Goal: Task Accomplishment & Management: Use online tool/utility

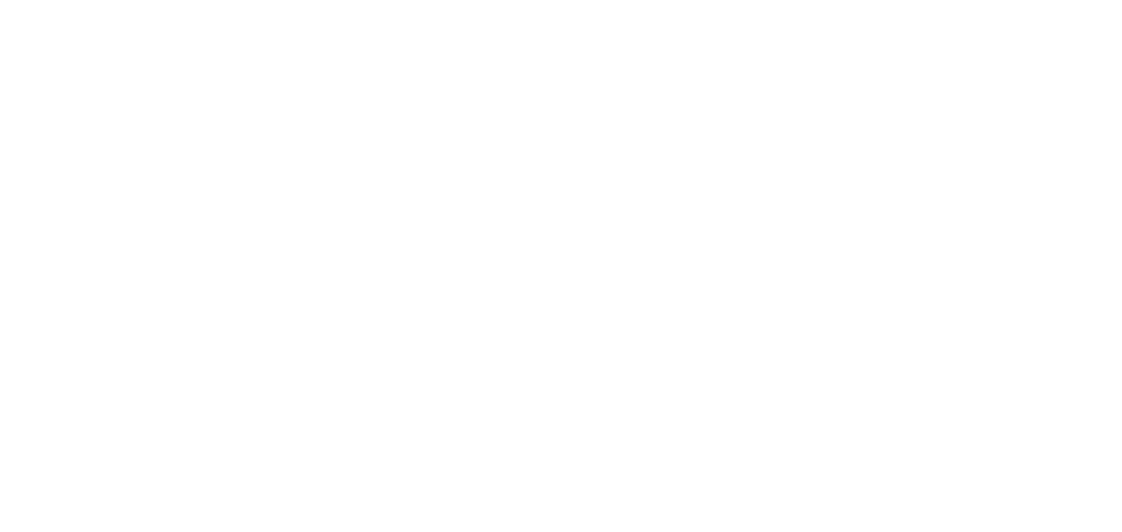
select select "*"
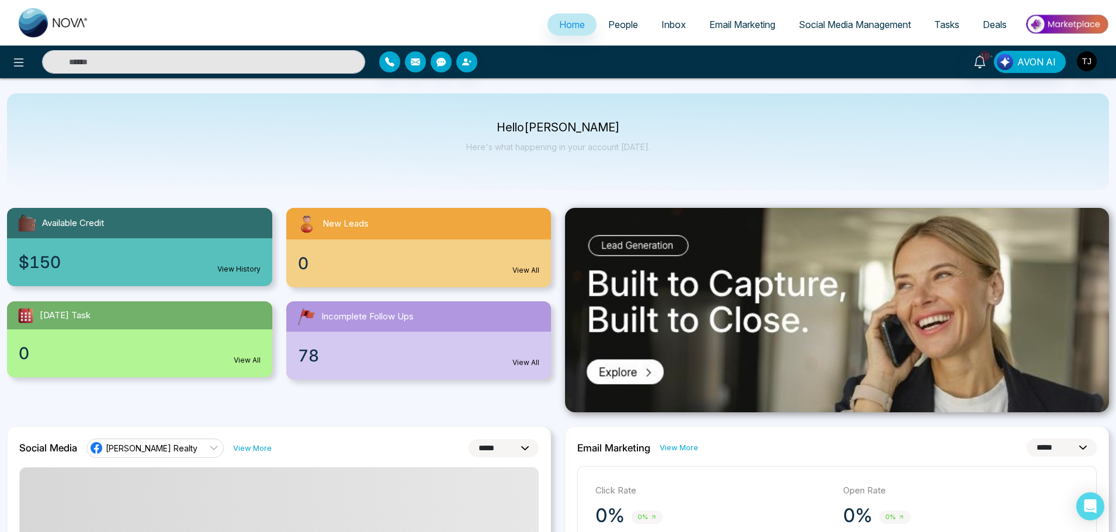
click at [750, 32] on link "Email Marketing" at bounding box center [741, 24] width 89 height 22
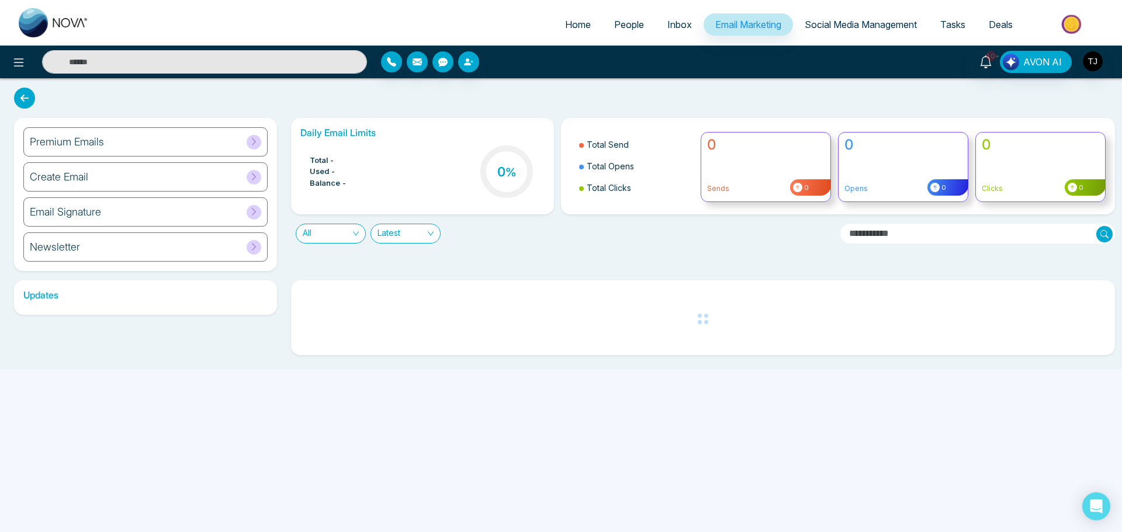
click at [221, 131] on div "Premium Emails" at bounding box center [145, 141] width 244 height 29
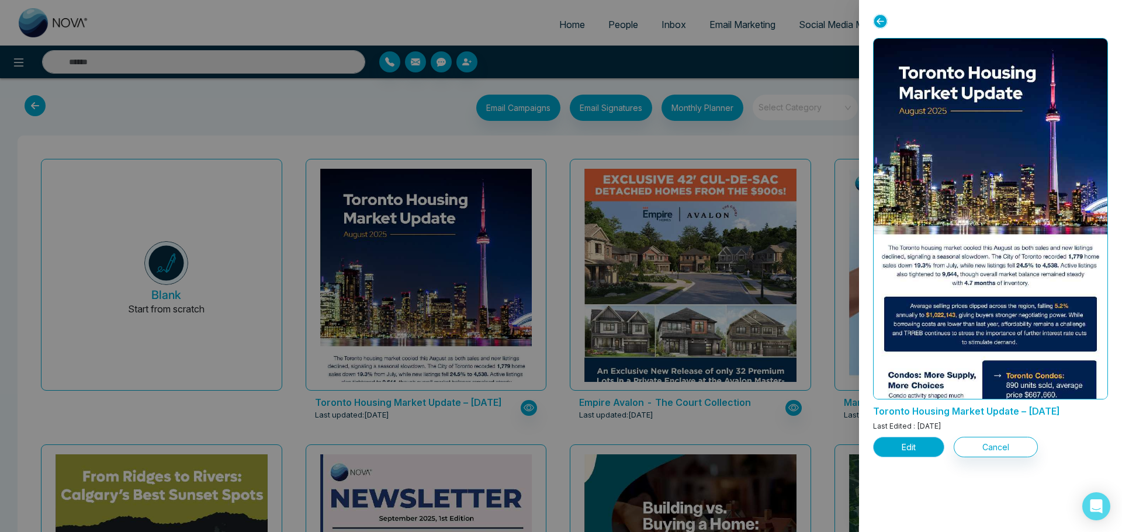
click at [902, 446] on button "Edit" at bounding box center [908, 447] width 71 height 20
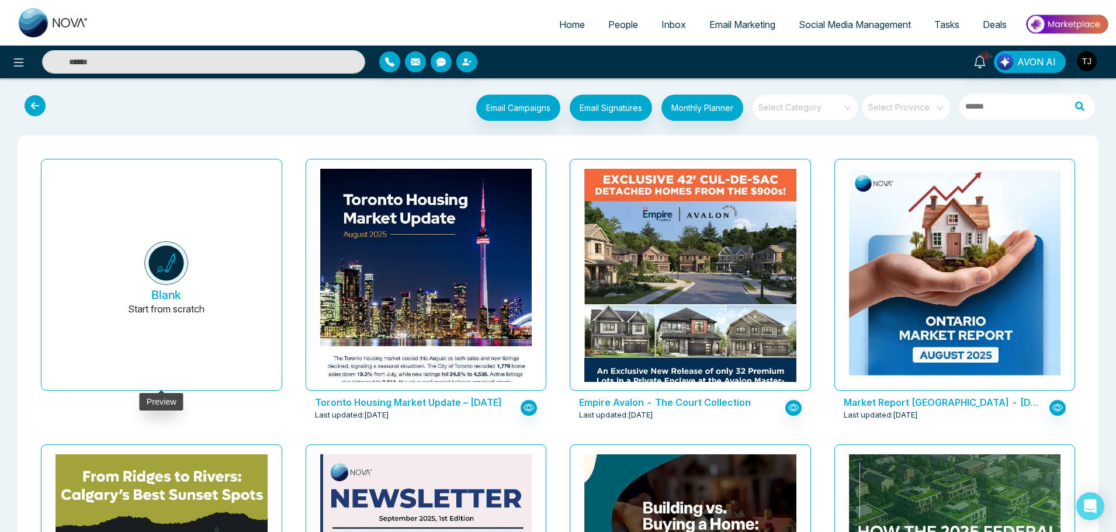
click at [190, 284] on button "Blank Start from scratch" at bounding box center [166, 279] width 212 height 221
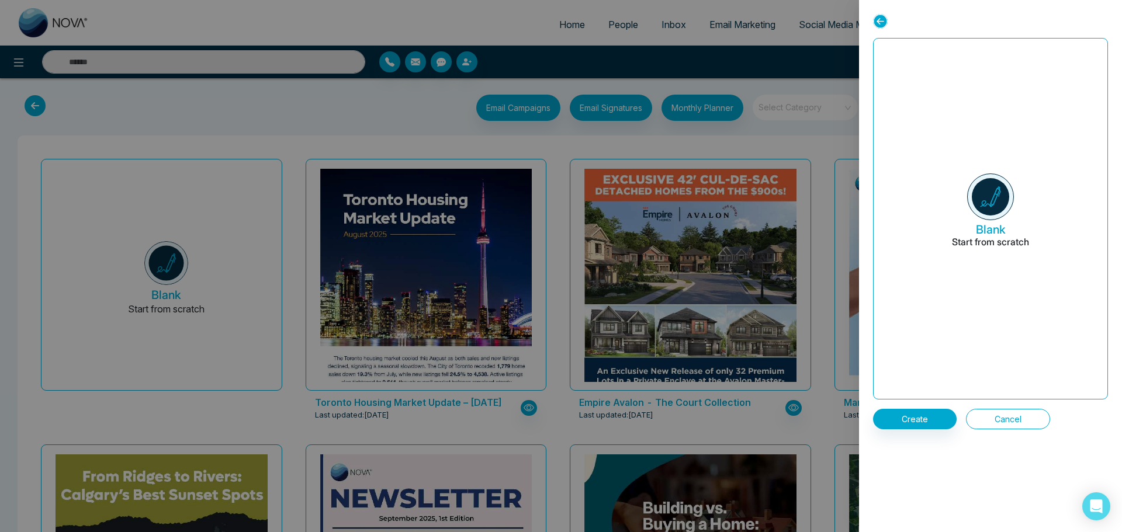
click at [994, 418] on button "Cancel" at bounding box center [1008, 419] width 84 height 20
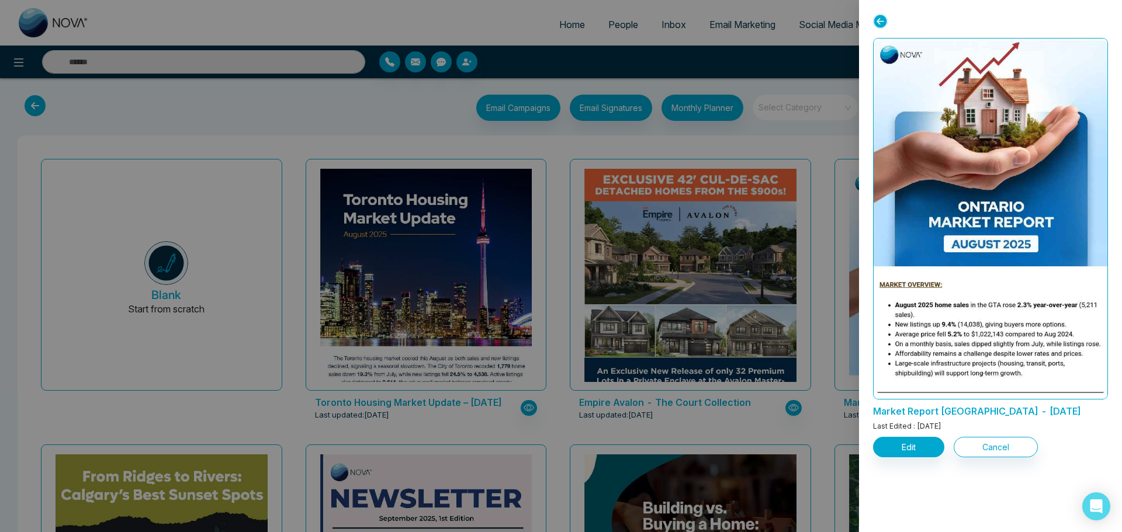
click at [733, 311] on div at bounding box center [561, 266] width 1122 height 532
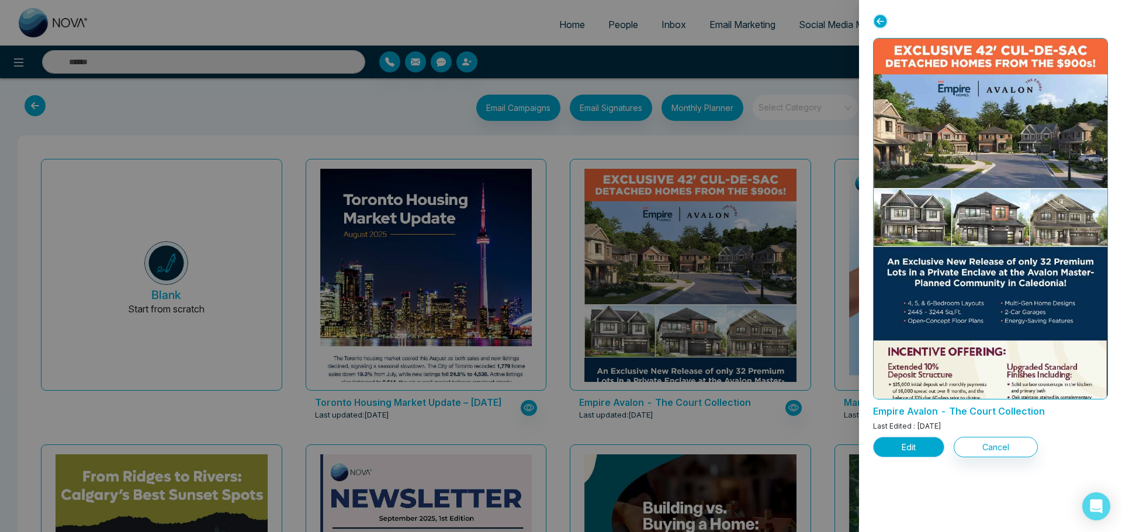
click at [892, 444] on button "Edit" at bounding box center [908, 447] width 71 height 20
